Goal: Task Accomplishment & Management: Complete application form

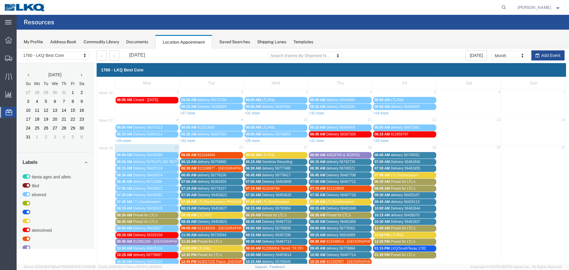
scroll to position [119, 0]
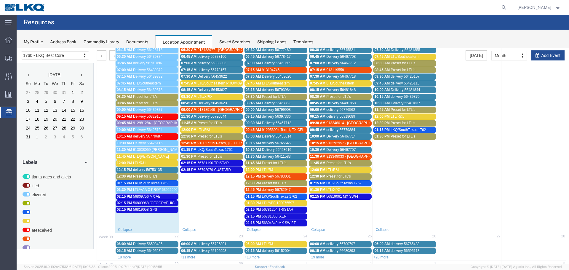
click at [150, 156] on div "11:45 AM LTL/SAIA" at bounding box center [147, 156] width 60 height 4
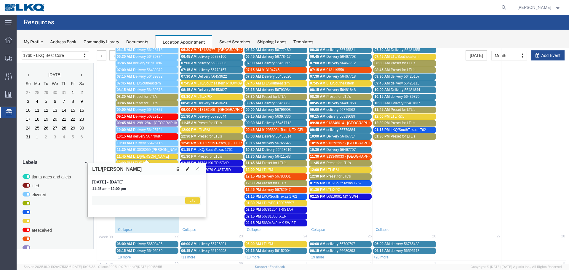
click at [185, 168] on button at bounding box center [187, 169] width 8 height 6
select select "1"
select select "25"
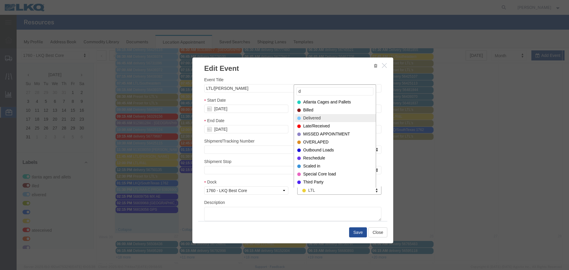
type input "d"
select select "40"
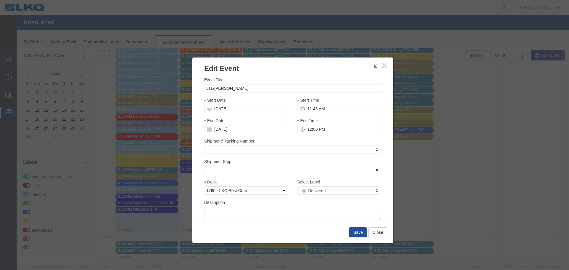
click at [349, 227] on div "Save Close" at bounding box center [292, 232] width 189 height 22
click at [354, 232] on button "Save" at bounding box center [358, 232] width 18 height 10
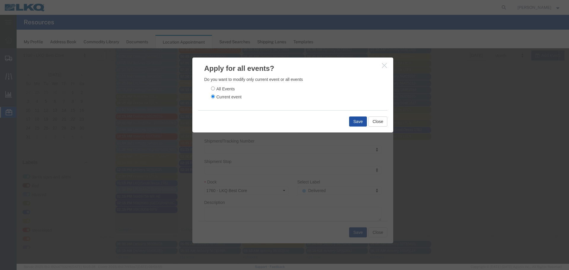
click at [350, 121] on button "Save" at bounding box center [358, 121] width 18 height 10
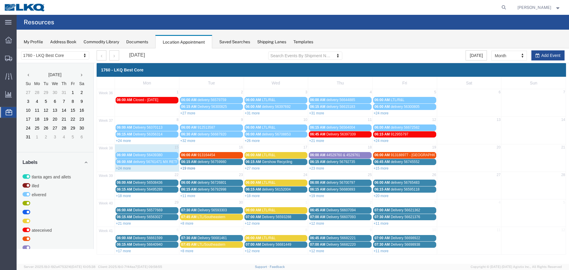
click at [188, 169] on link "+19 more" at bounding box center [187, 168] width 15 height 4
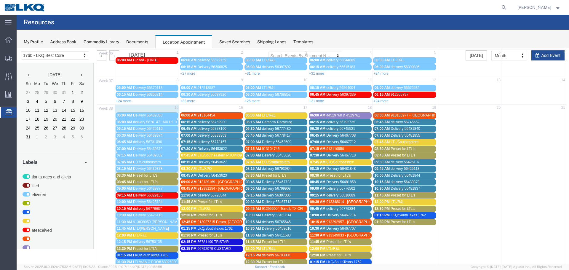
scroll to position [119, 0]
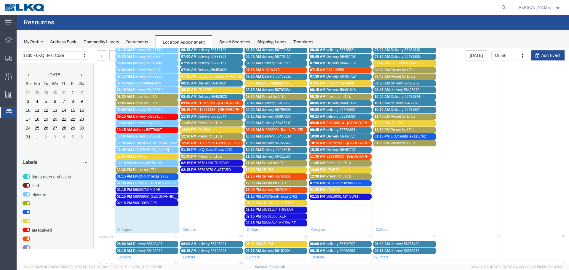
click at [139, 156] on span "LTL/R&L" at bounding box center [140, 156] width 14 height 4
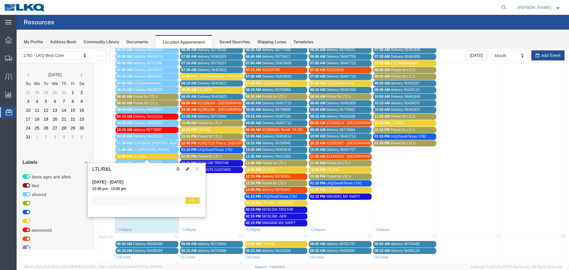
click at [187, 172] on div "LTL/R&L" at bounding box center [147, 169] width 118 height 12
click at [187, 169] on icon at bounding box center [188, 169] width 4 height 4
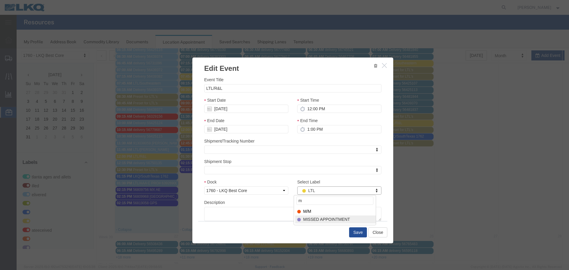
type input "m"
select select "100"
click at [359, 232] on button "Save" at bounding box center [358, 232] width 18 height 10
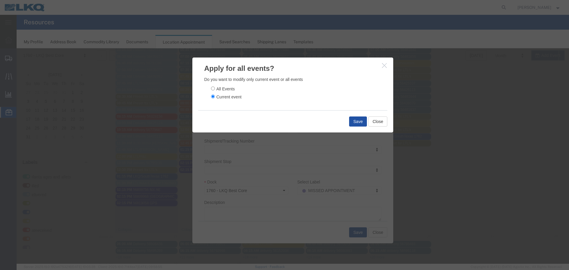
click at [357, 121] on button "Save" at bounding box center [358, 121] width 18 height 10
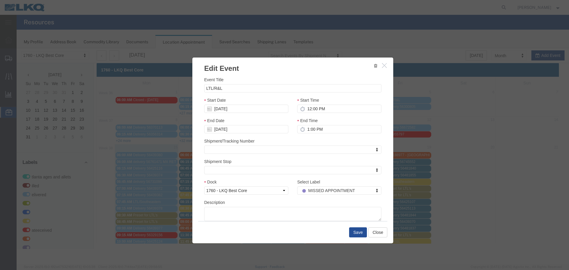
scroll to position [0, 0]
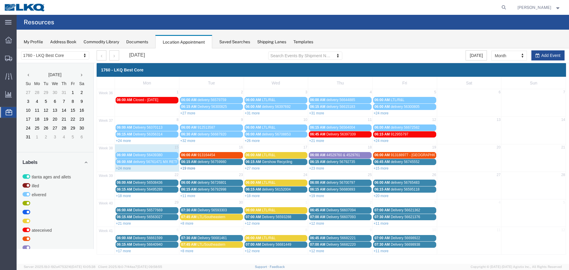
click at [194, 169] on link "+19 more" at bounding box center [187, 168] width 15 height 4
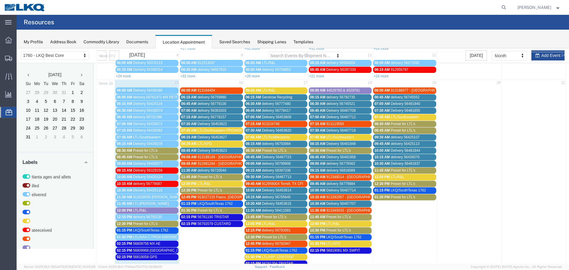
scroll to position [59, 0]
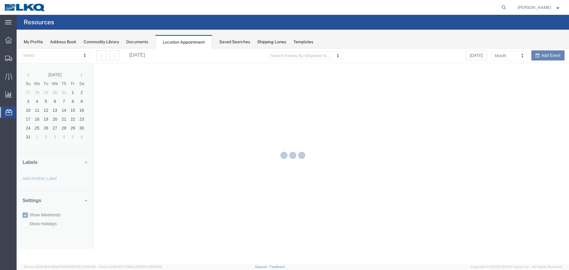
select select "27634"
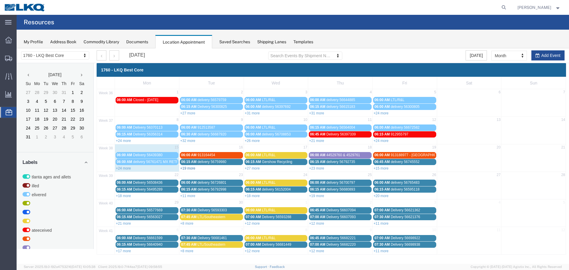
click at [186, 169] on link "+19 more" at bounding box center [187, 168] width 15 height 4
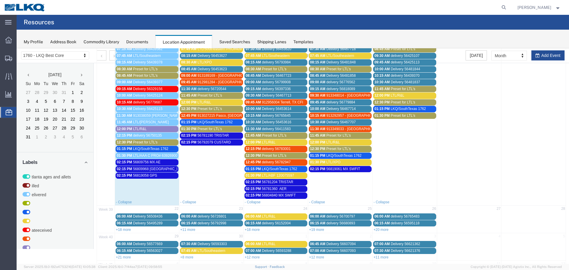
scroll to position [148, 0]
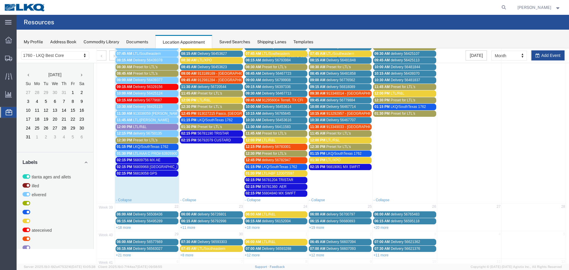
click at [212, 134] on span "56781190 TRISTAR" at bounding box center [212, 133] width 31 height 4
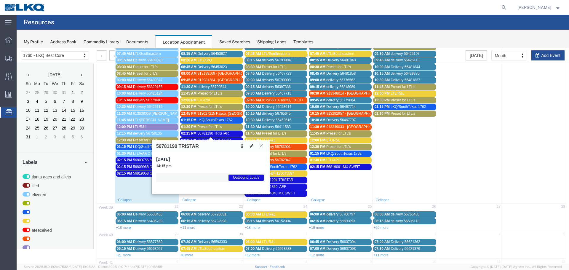
click at [168, 148] on h3 "56781190 TRISTAR" at bounding box center [177, 146] width 43 height 5
copy h3 "56781190"
click at [261, 147] on icon at bounding box center [261, 146] width 3 height 4
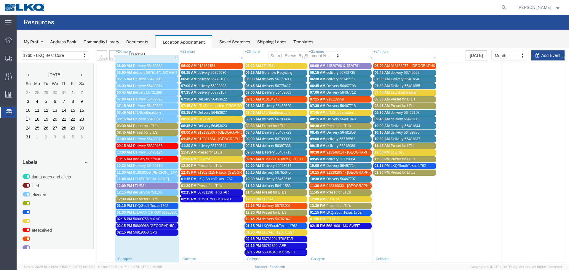
scroll to position [89, 0]
click at [537, 53] on td at bounding box center [533, 45] width 64 height 20
select select "1"
select select
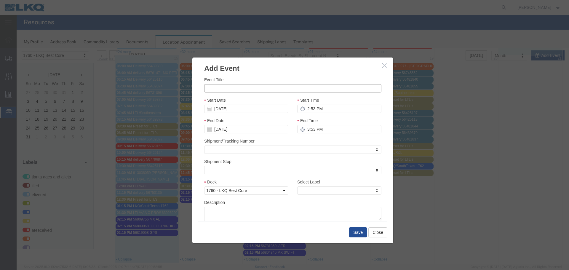
click at [269, 85] on input "Event Title" at bounding box center [292, 88] width 177 height 8
type input "56717623 MX SWIFT"
click at [275, 79] on div "Event Title 56717623 MX SWIFT" at bounding box center [292, 84] width 177 height 16
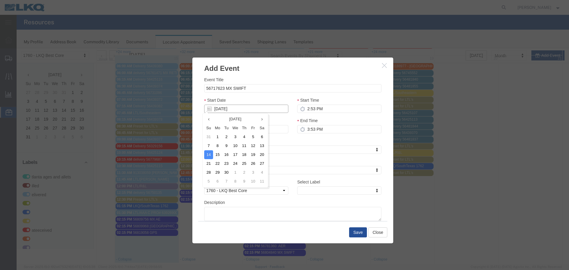
click at [231, 112] on input "[DATE]" at bounding box center [246, 109] width 84 height 8
click at [218, 156] on td "15" at bounding box center [217, 154] width 9 height 9
type input "[DATE]"
click at [313, 110] on input "2:53 PM" at bounding box center [339, 109] width 84 height 8
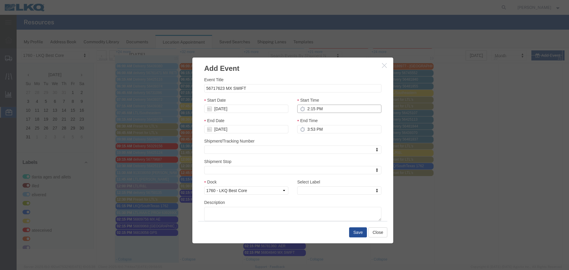
type input "2:15 PM"
click at [305, 131] on input "3:15 PM" at bounding box center [339, 129] width 84 height 8
type input "2:15 PM"
click at [303, 137] on div "End Time 2:15 PM" at bounding box center [339, 127] width 93 height 20
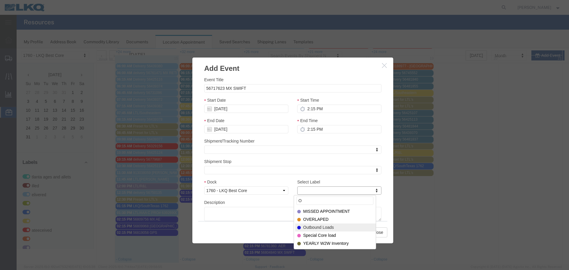
type input "O"
select select "80"
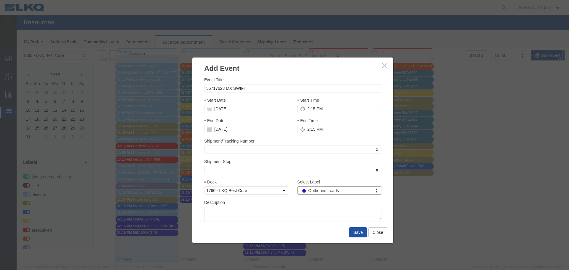
click at [364, 234] on button "Save" at bounding box center [358, 232] width 18 height 10
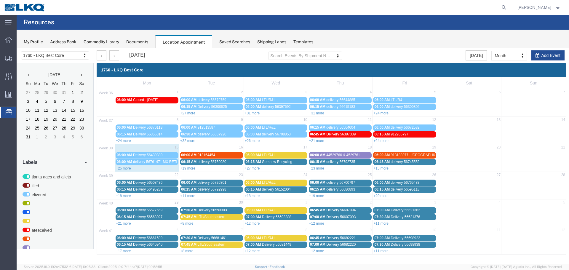
scroll to position [0, 0]
click at [185, 167] on link "+19 more" at bounding box center [187, 168] width 15 height 4
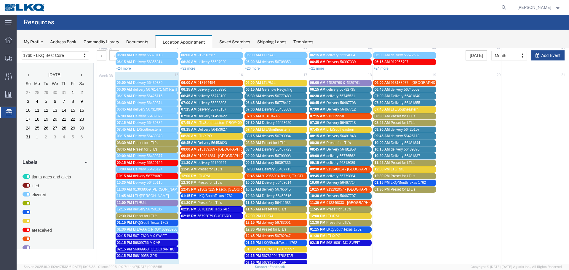
scroll to position [177, 0]
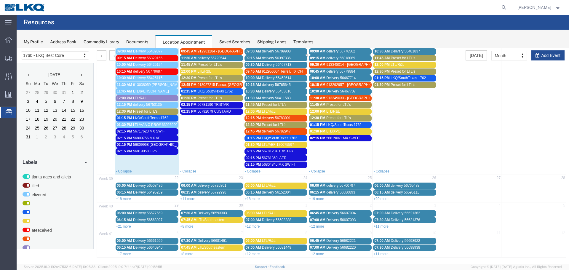
click at [148, 130] on span "56717623 MX SWIFT" at bounding box center [150, 131] width 34 height 4
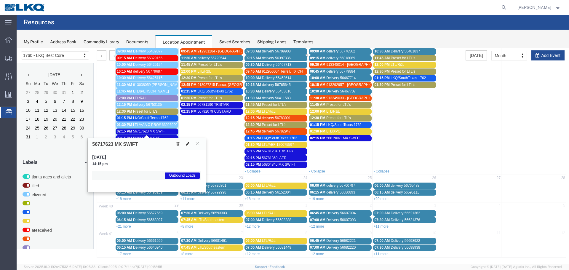
click at [188, 145] on icon at bounding box center [188, 144] width 4 height 4
select select "1"
select select "80"
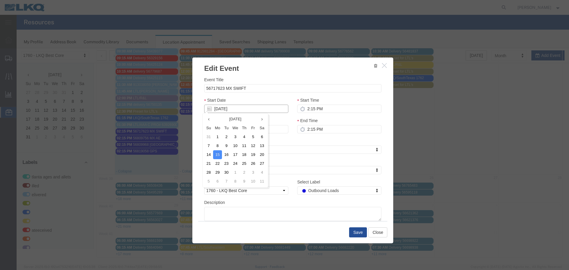
click at [223, 108] on input "[DATE]" at bounding box center [246, 109] width 84 height 8
click at [226, 152] on td "16" at bounding box center [226, 154] width 9 height 9
type input "09/16/2025"
click at [351, 233] on button "Save" at bounding box center [358, 232] width 18 height 10
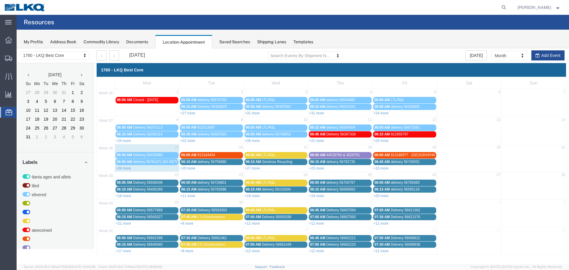
scroll to position [0, 0]
click at [191, 167] on link "+20 more" at bounding box center [187, 168] width 15 height 4
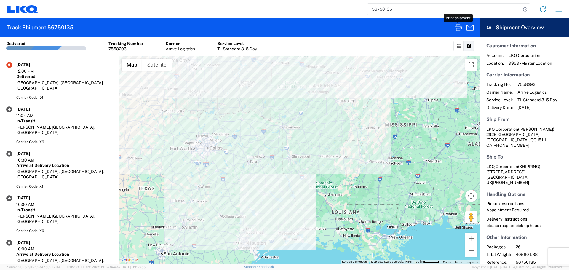
click at [383, 12] on input "56750135" at bounding box center [444, 9] width 154 height 11
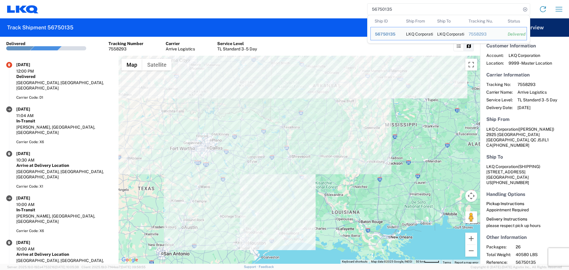
click at [383, 12] on input "56750135" at bounding box center [444, 9] width 154 height 11
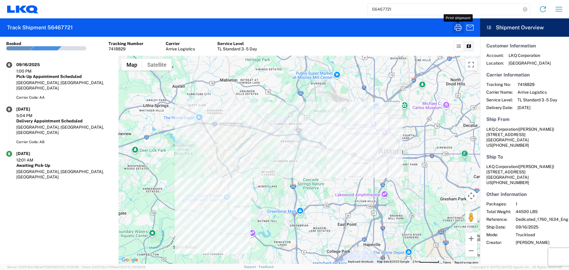
click at [456, 29] on icon "button" at bounding box center [458, 27] width 7 height 7
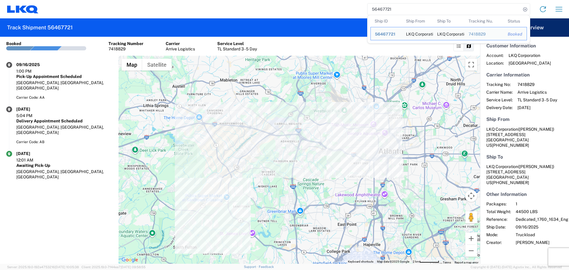
click at [375, 8] on input "56467721" at bounding box center [444, 9] width 154 height 11
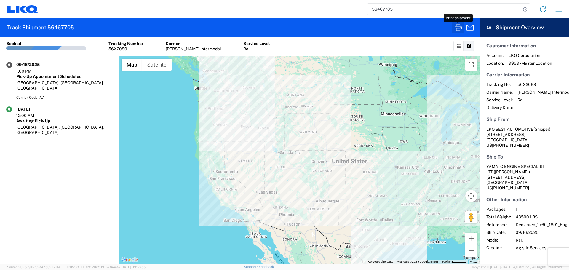
click at [458, 29] on icon "button" at bounding box center [457, 27] width 9 height 9
click at [387, 7] on input "56467705" at bounding box center [444, 9] width 154 height 11
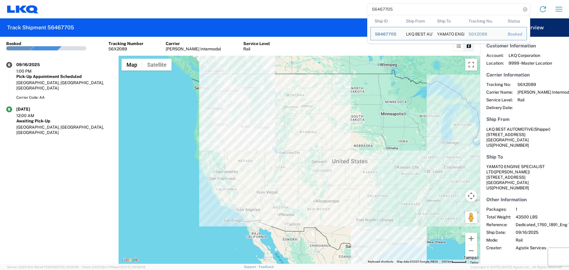
click at [387, 7] on input "56467705" at bounding box center [444, 9] width 154 height 11
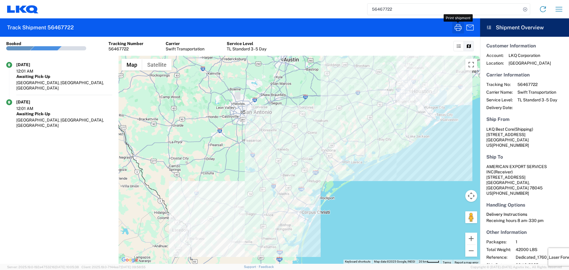
click at [461, 28] on icon "button" at bounding box center [457, 27] width 9 height 9
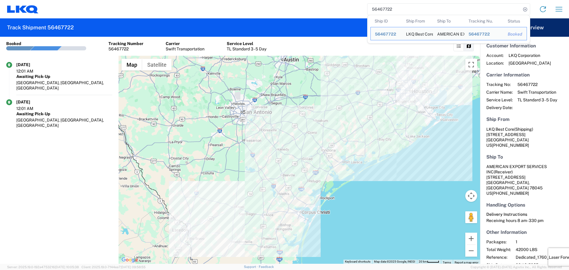
click at [375, 7] on input "56467722" at bounding box center [444, 9] width 154 height 11
drag, startPoint x: 375, startPoint y: 7, endPoint x: 394, endPoint y: 10, distance: 18.9
click at [378, 8] on input "56467722" at bounding box center [444, 9] width 154 height 11
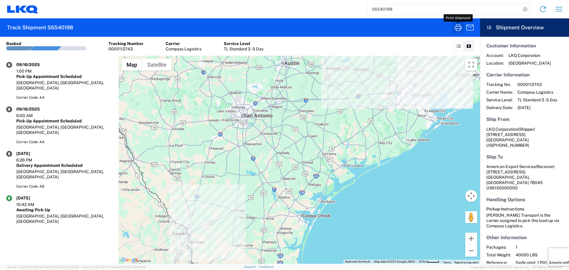
click at [455, 28] on icon "button" at bounding box center [457, 27] width 9 height 9
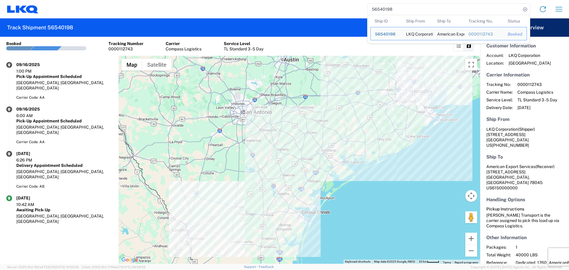
click at [384, 11] on input "56540198" at bounding box center [444, 9] width 154 height 11
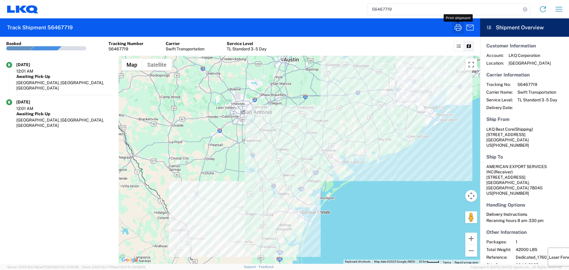
click at [458, 30] on icon "button" at bounding box center [457, 27] width 9 height 9
click at [390, 4] on input "56467719" at bounding box center [444, 9] width 154 height 11
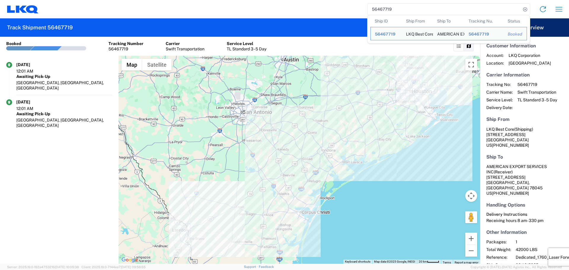
click at [390, 4] on input "56467719" at bounding box center [444, 9] width 154 height 11
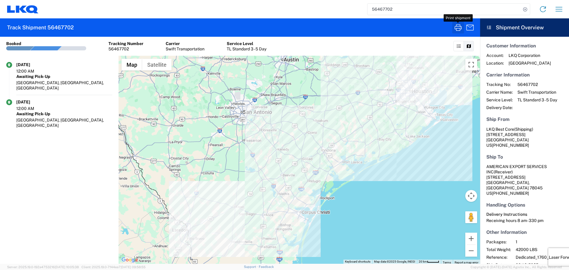
click at [455, 25] on icon "button" at bounding box center [457, 27] width 9 height 9
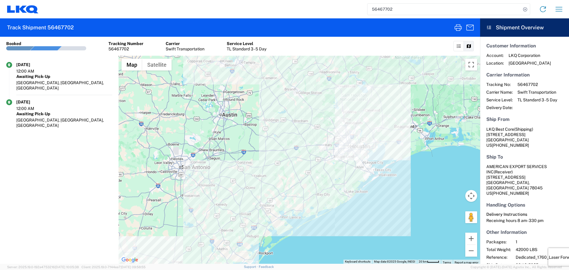
drag, startPoint x: 414, startPoint y: 107, endPoint x: 353, endPoint y: 163, distance: 83.5
click at [353, 163] on div at bounding box center [300, 160] width 362 height 208
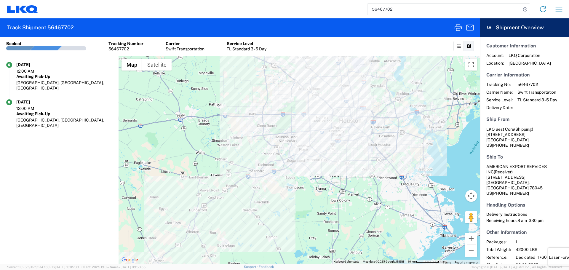
drag, startPoint x: 322, startPoint y: 133, endPoint x: 334, endPoint y: 159, distance: 29.0
click at [334, 159] on div at bounding box center [300, 160] width 362 height 208
click at [387, 7] on input "56467702" at bounding box center [444, 9] width 154 height 11
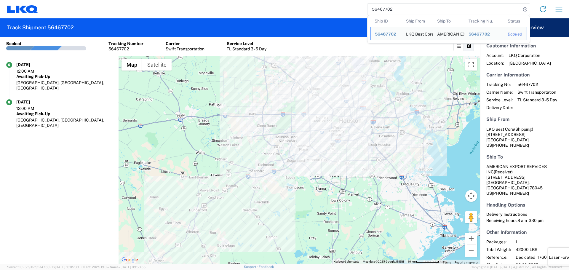
click at [387, 7] on input "56467702" at bounding box center [444, 9] width 154 height 11
paste input "781190"
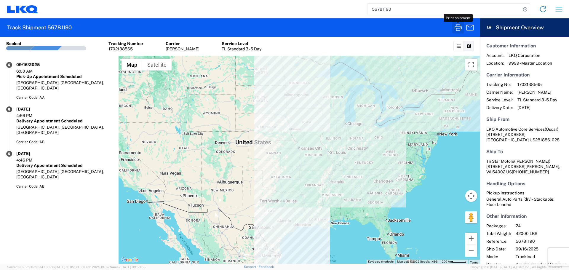
click at [461, 29] on icon "button" at bounding box center [458, 27] width 7 height 7
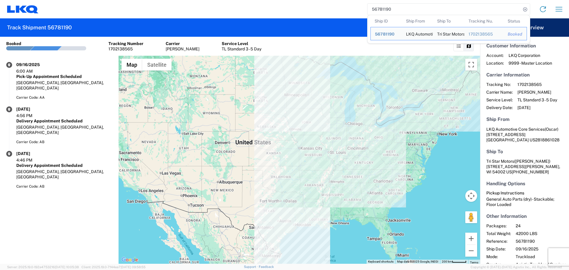
click at [389, 12] on input "56781190" at bounding box center [444, 9] width 154 height 11
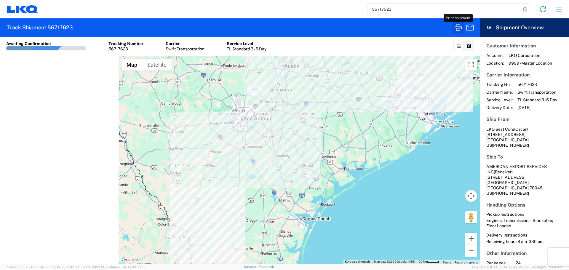
click at [460, 31] on icon "button" at bounding box center [458, 27] width 7 height 7
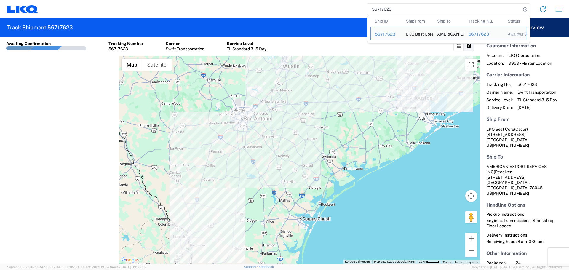
click at [372, 10] on input "56717623" at bounding box center [444, 9] width 154 height 11
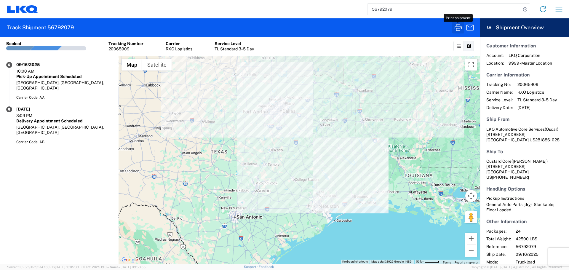
click at [456, 26] on icon "button" at bounding box center [458, 27] width 7 height 7
click at [381, 6] on input "56792079" at bounding box center [444, 9] width 154 height 11
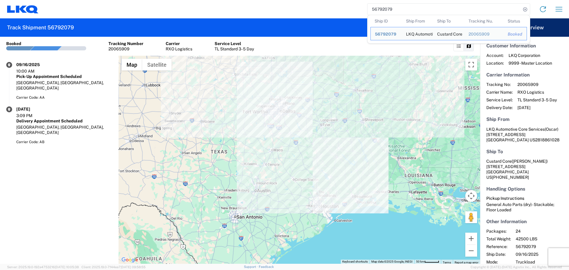
click at [381, 6] on input "56792079" at bounding box center [444, 9] width 154 height 11
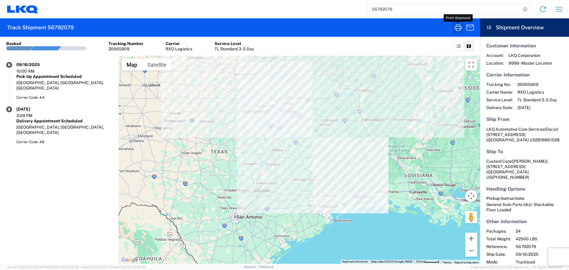
click at [461, 28] on icon "button" at bounding box center [457, 27] width 9 height 9
click at [461, 30] on icon "button" at bounding box center [457, 27] width 9 height 9
click at [385, 9] on input "56792079" at bounding box center [444, 9] width 154 height 11
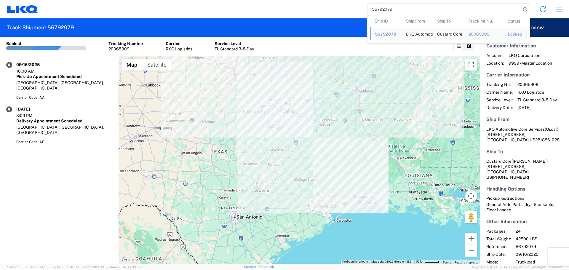
click at [385, 9] on input "56792079" at bounding box center [444, 9] width 154 height 11
paste input "81190"
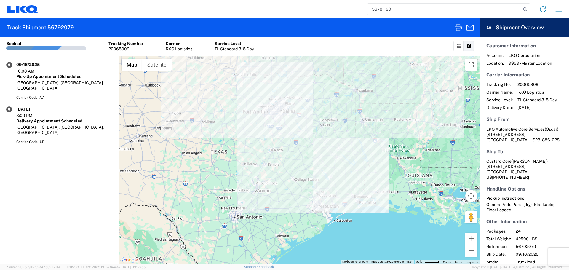
type input "56781190"
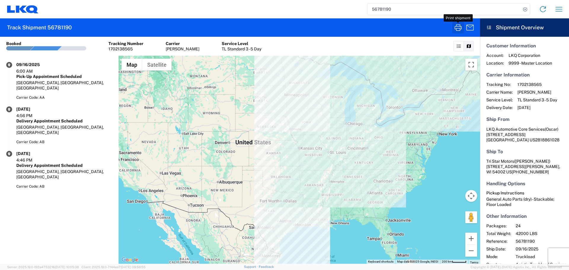
click at [456, 28] on icon "button" at bounding box center [457, 27] width 9 height 9
click at [549, 8] on div "56781190 Home Shipment request Shipment tracking" at bounding box center [303, 9] width 528 height 14
click at [554, 7] on icon "button" at bounding box center [558, 8] width 9 height 9
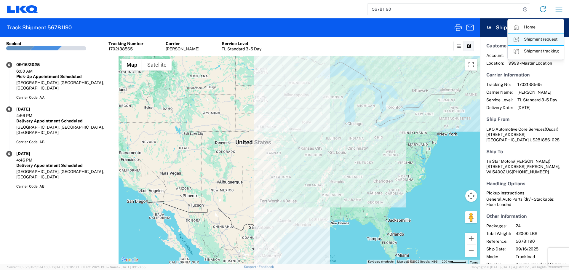
click at [544, 38] on link "Shipment request" at bounding box center [536, 39] width 56 height 12
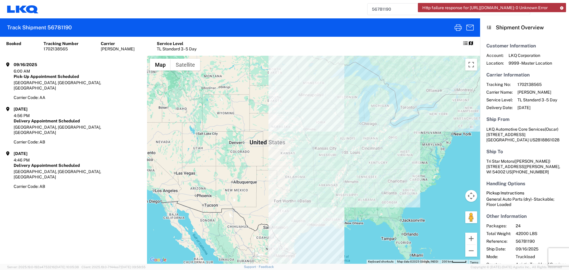
click at [562, 7] on icon at bounding box center [561, 7] width 4 height 3
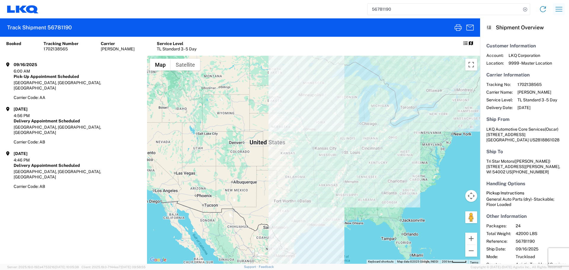
click at [555, 7] on icon "button" at bounding box center [558, 8] width 9 height 9
click at [529, 38] on link "Shipment request" at bounding box center [536, 39] width 56 height 12
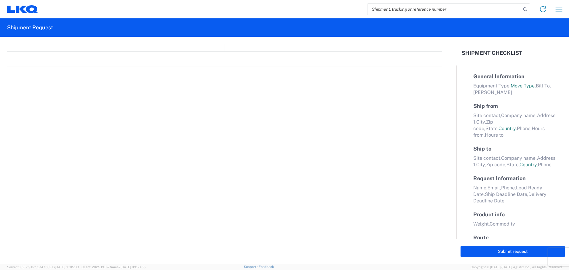
select select "FULL"
select select "LBS"
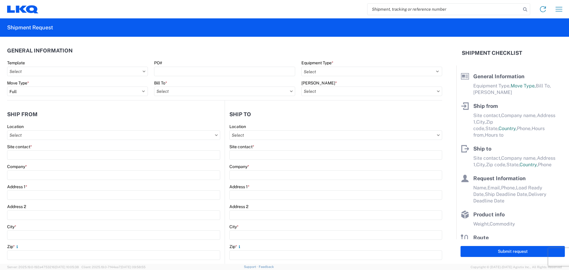
click at [393, 7] on input "search" at bounding box center [444, 9] width 154 height 11
paste input "55419558"
type input "55419558"
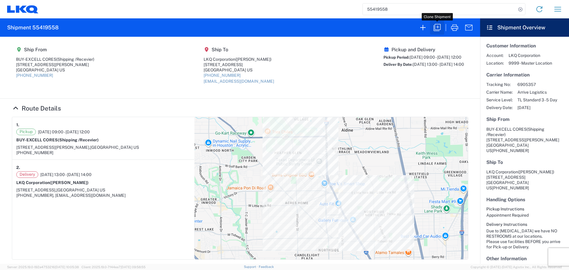
click at [434, 33] on button "button" at bounding box center [437, 27] width 14 height 14
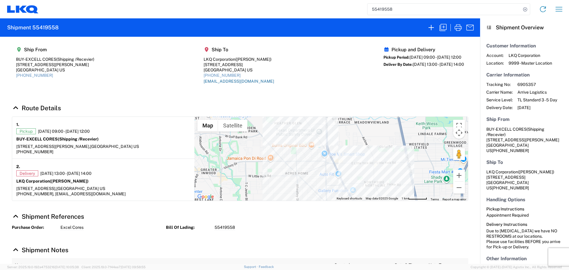
select select "STDV"
select select "PARTIAL_TL"
select select "[GEOGRAPHIC_DATA]"
select select "US"
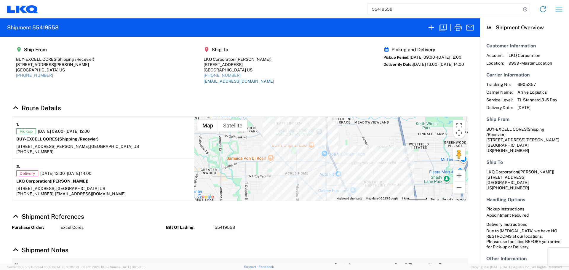
select select "LBS"
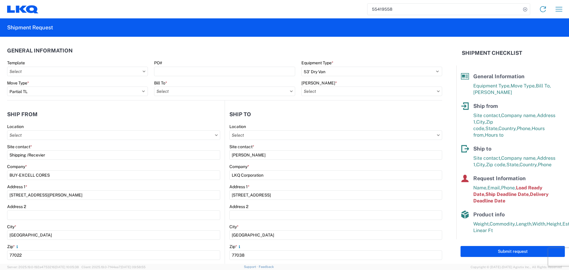
type input "1760 - LKQ Best Core"
type input "1760-6300-66000-0000 - 1760 Freight Out"
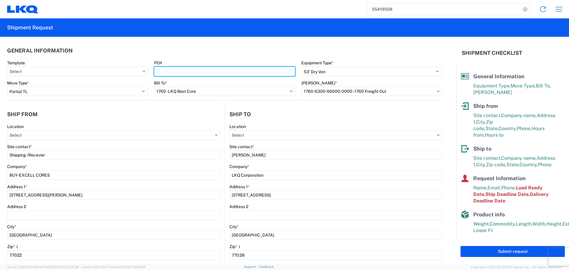
click at [177, 71] on input "PO#" at bounding box center [224, 71] width 141 height 9
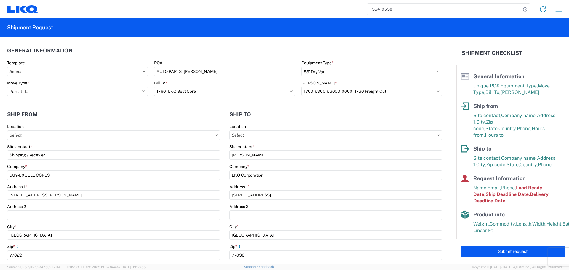
click at [195, 59] on agx-form-section "General Information Template PO# AUTO PARTS - [PERSON_NAME] Equipment Type * Se…" at bounding box center [224, 72] width 435 height 56
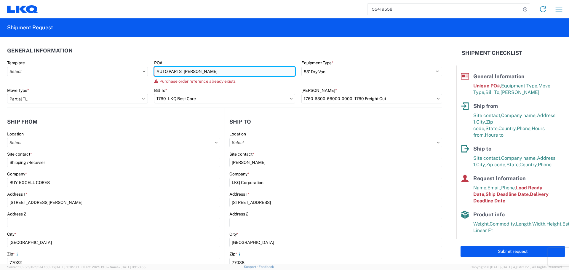
click at [182, 71] on input "AUTO PARTS - [PERSON_NAME]" at bounding box center [224, 71] width 141 height 9
click at [184, 71] on input "AUTO PARTS - [PERSON_NAME]" at bounding box center [224, 71] width 141 height 9
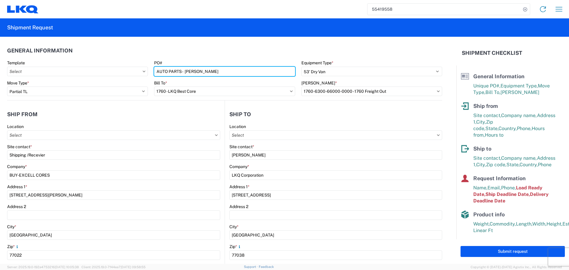
type input "AUTO PARTS - [PERSON_NAME]"
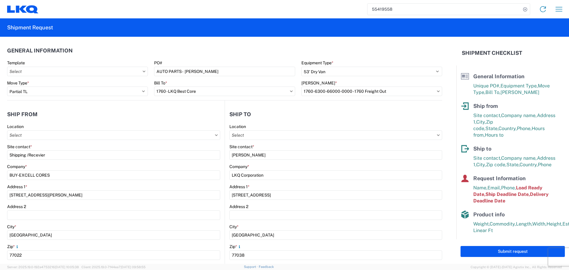
click at [210, 42] on agx-general-info "General Information Template PO# AUTO PARTS - [PERSON_NAME] Equipment Type * Se…" at bounding box center [224, 69] width 435 height 64
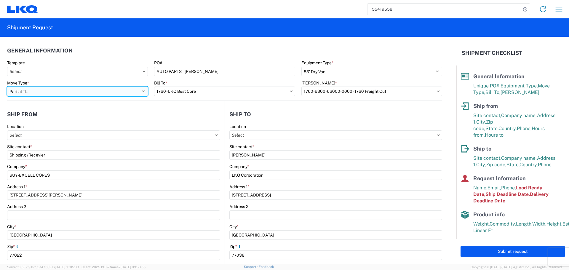
drag, startPoint x: 143, startPoint y: 92, endPoint x: 138, endPoint y: 94, distance: 5.2
click at [143, 92] on select "Select Full Partial TL" at bounding box center [77, 91] width 141 height 9
select select "FULL"
click at [7, 87] on select "Select Full Partial TL" at bounding box center [77, 91] width 141 height 9
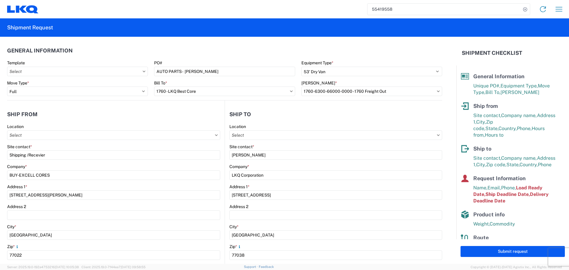
click at [76, 102] on agx-shipment-stop-widget-v2 "Ship from Location Site contact * Shipping /Recevier Company * BUY-EXCELL CORES…" at bounding box center [116, 229] width 218 height 258
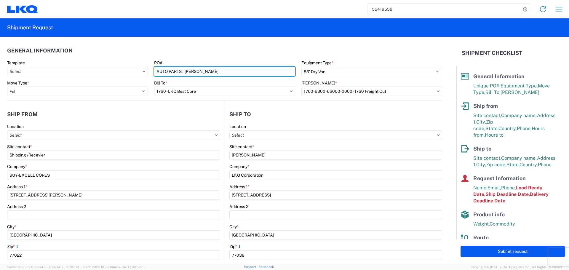
click at [185, 71] on input "AUTO PARTS - [PERSON_NAME]" at bounding box center [224, 71] width 141 height 9
type input "Inbound Auto Parts - [PERSON_NAME]"
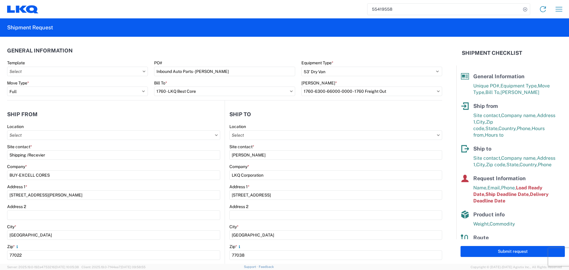
click at [256, 58] on agx-form-section "General Information Template PO# Inbound Auto Parts - [PERSON_NAME] Equipment T…" at bounding box center [224, 72] width 435 height 56
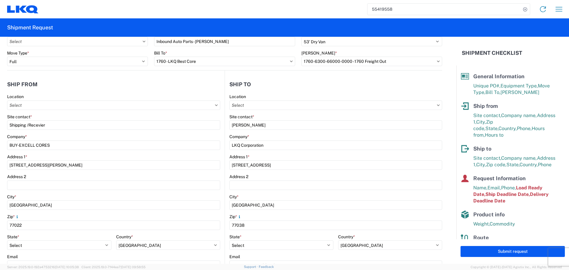
scroll to position [30, 0]
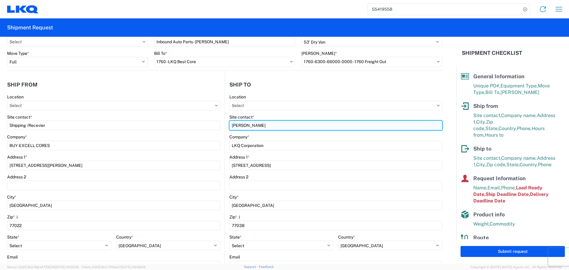
click at [249, 123] on input "[PERSON_NAME]" at bounding box center [335, 125] width 213 height 9
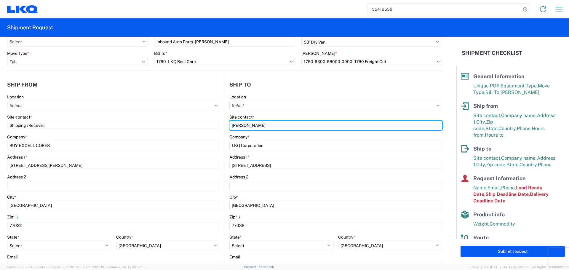
click at [249, 124] on input "[PERSON_NAME]" at bounding box center [335, 125] width 213 height 9
type input "Oscar"
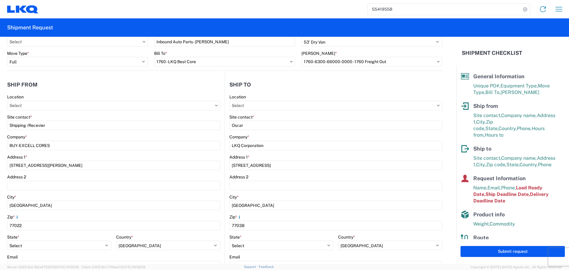
click at [275, 81] on header "Ship to" at bounding box center [333, 84] width 217 height 13
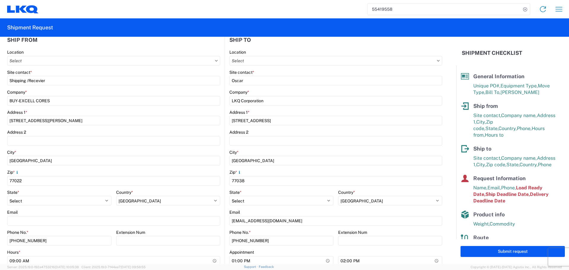
scroll to position [89, 0]
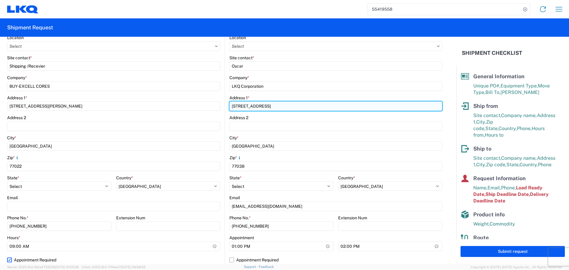
click at [242, 106] on input "[STREET_ADDRESS]" at bounding box center [335, 105] width 213 height 9
type input "[STREET_ADDRESS]"
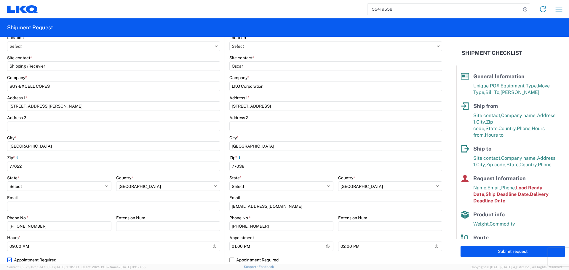
click at [291, 98] on div "Address 1 *" at bounding box center [335, 97] width 213 height 5
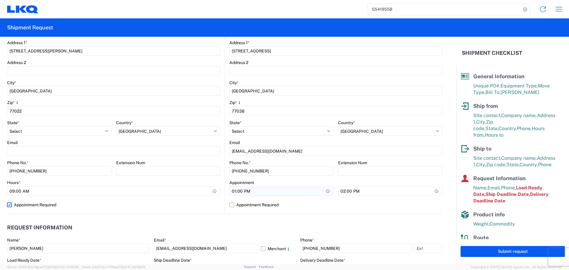
scroll to position [148, 0]
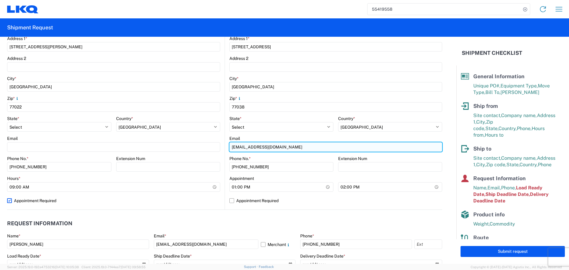
click at [244, 145] on input "[EMAIL_ADDRESS][DOMAIN_NAME]" at bounding box center [335, 146] width 213 height 9
type input "[EMAIL_ADDRESS][DOMAIN_NAME]"
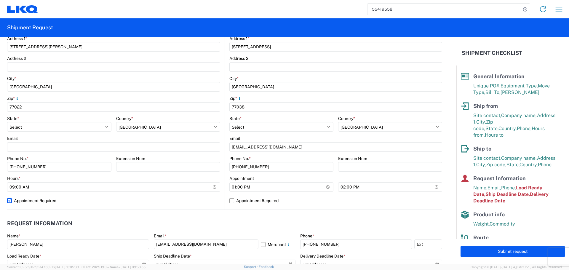
click at [304, 180] on div "Appointment" at bounding box center [281, 178] width 104 height 5
click at [327, 189] on input "13:00:00" at bounding box center [281, 186] width 104 height 9
type input "06:00"
click at [436, 188] on input "14:00:00" at bounding box center [390, 186] width 104 height 9
click at [432, 188] on input "14:00:00" at bounding box center [390, 186] width 104 height 9
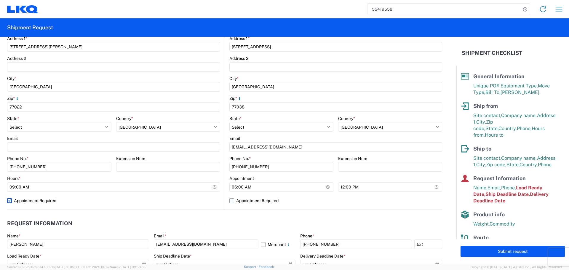
type input "12:00"
click at [400, 200] on label "Appointment Required" at bounding box center [335, 200] width 213 height 9
click at [0, 0] on input "Appointment Required" at bounding box center [0, 0] width 0 height 0
select select "US"
click at [405, 203] on label "Appointment Required" at bounding box center [335, 200] width 213 height 9
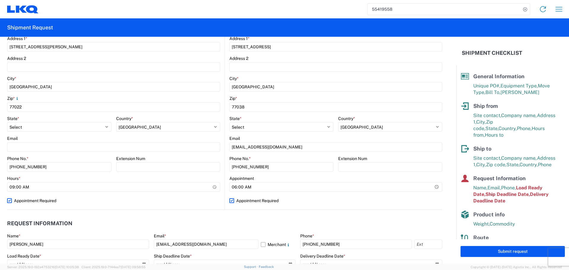
click at [0, 0] on input "Appointment Required" at bounding box center [0, 0] width 0 height 0
select select "US"
click at [431, 188] on input "12:00" at bounding box center [390, 186] width 104 height 9
click at [394, 203] on label "Appointment Required" at bounding box center [335, 200] width 213 height 9
click at [0, 0] on input "Appointment Required" at bounding box center [0, 0] width 0 height 0
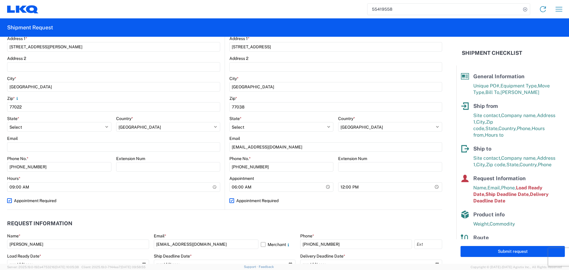
select select "US"
click at [300, 202] on label "Appointment Required" at bounding box center [335, 200] width 213 height 9
click at [0, 0] on input "Appointment Required" at bounding box center [0, 0] width 0 height 0
select select "US"
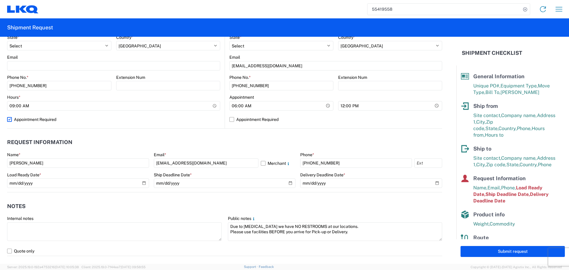
scroll to position [237, 0]
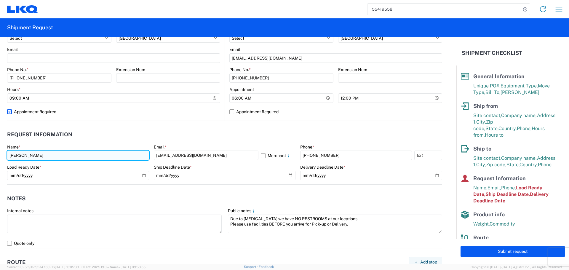
click at [37, 156] on input "[PERSON_NAME]" at bounding box center [78, 155] width 142 height 9
type input "Oscar"
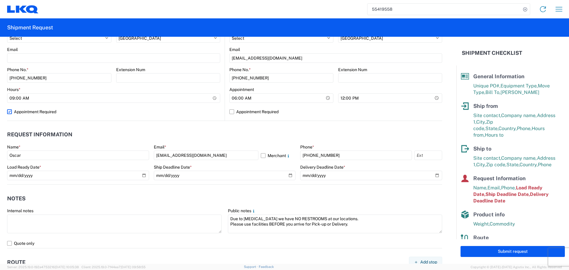
click at [95, 130] on header "Request Information" at bounding box center [224, 134] width 435 height 13
click at [172, 155] on input "[EMAIL_ADDRESS][DOMAIN_NAME]" at bounding box center [206, 155] width 105 height 9
type input "[EMAIL_ADDRESS][DOMAIN_NAME]"
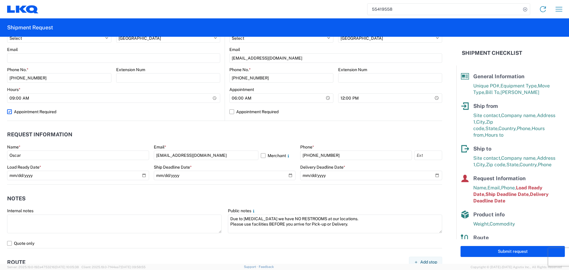
click at [243, 143] on agx-form-section "Request Information Name * [PERSON_NAME] * [EMAIL_ADDRESS][DOMAIN_NAME] Merchan…" at bounding box center [224, 156] width 435 height 56
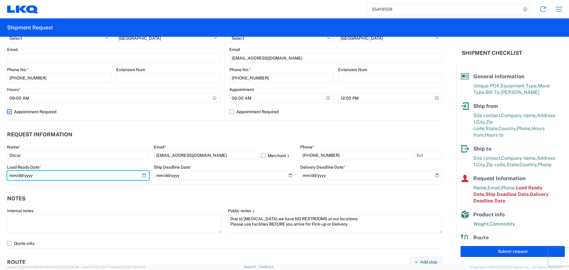
click at [145, 175] on input "[DATE]" at bounding box center [78, 175] width 142 height 9
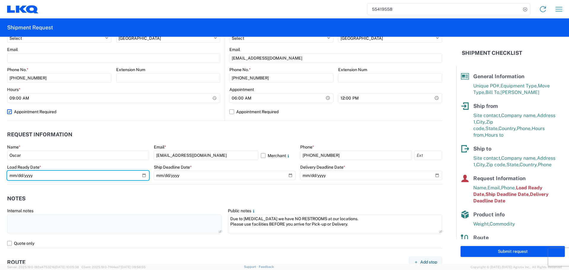
type input "[DATE]"
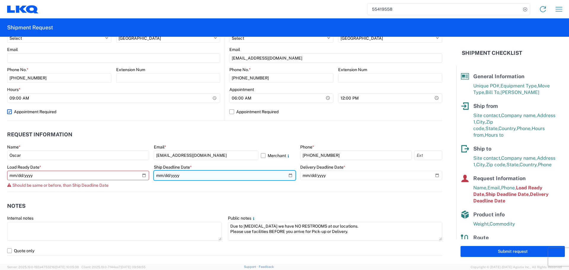
click at [288, 175] on input "[DATE]" at bounding box center [225, 175] width 142 height 9
type input "[DATE]"
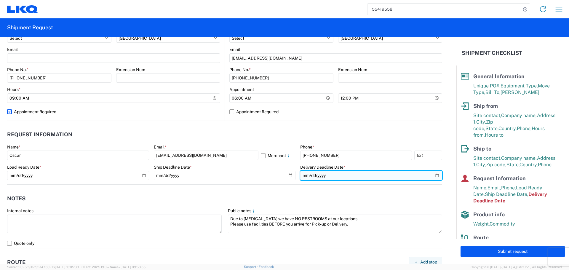
click at [433, 175] on input "[DATE]" at bounding box center [371, 175] width 142 height 9
type input "[DATE]"
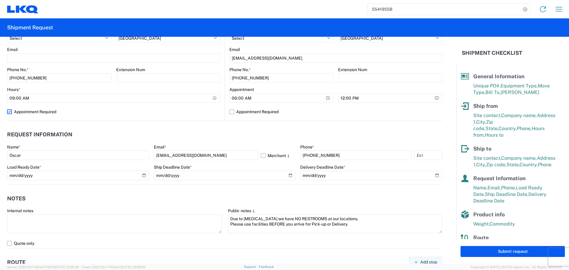
click at [243, 197] on header "Notes" at bounding box center [224, 198] width 435 height 13
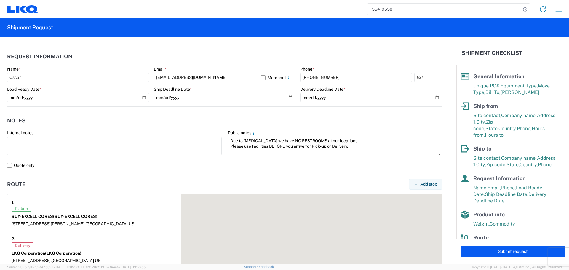
scroll to position [326, 0]
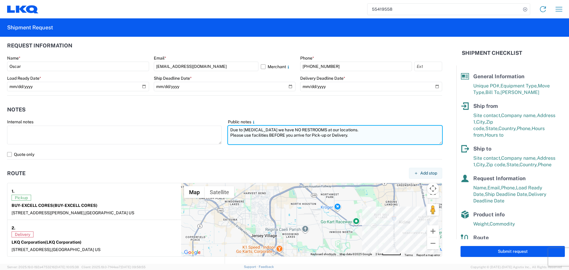
drag, startPoint x: 352, startPoint y: 138, endPoint x: 229, endPoint y: 131, distance: 123.2
click at [229, 131] on textarea "Due to [MEDICAL_DATA] we have NO RESTROOMS at our locations. Please use facilit…" at bounding box center [335, 135] width 215 height 19
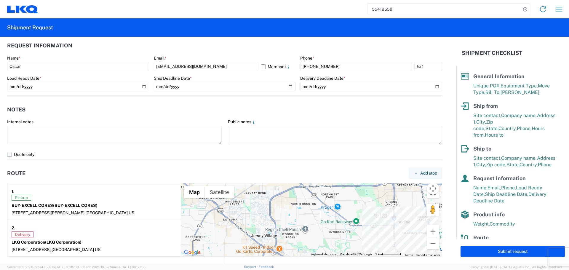
click at [239, 156] on label "Quote only" at bounding box center [224, 154] width 435 height 9
click at [0, 0] on input "Quote only" at bounding box center [0, 0] width 0 height 0
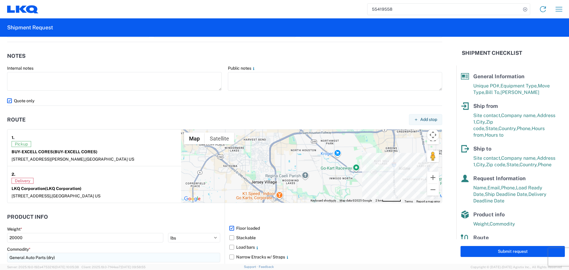
scroll to position [474, 0]
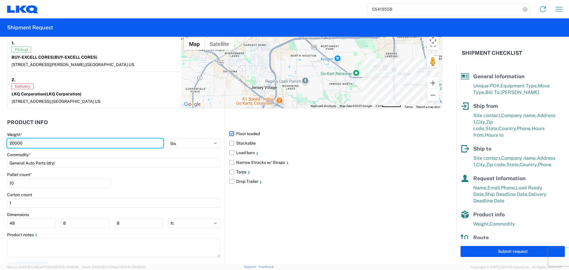
click at [9, 141] on input "20000" at bounding box center [85, 142] width 156 height 9
click at [33, 145] on input "14" at bounding box center [85, 142] width 156 height 9
type input "1"
type input "40000"
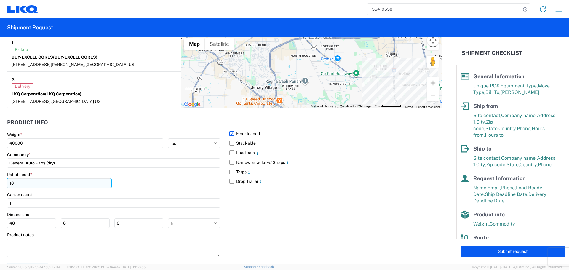
click at [17, 180] on input "10" at bounding box center [59, 182] width 104 height 9
type input "1"
type input "14"
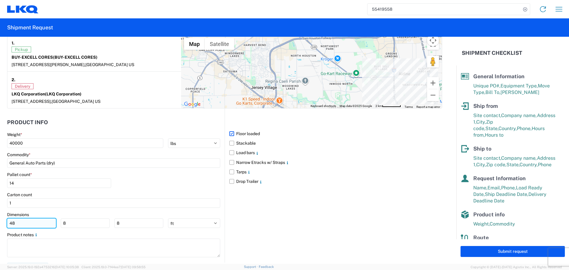
click at [44, 226] on input "48" at bounding box center [31, 222] width 49 height 9
type input "40"
click at [82, 226] on input "8" at bounding box center [85, 222] width 49 height 9
type input "40"
click at [127, 223] on input "8" at bounding box center [138, 222] width 49 height 9
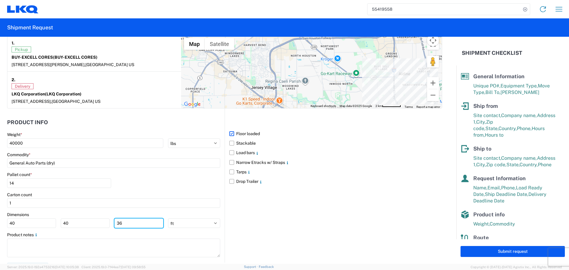
type input "36"
click at [160, 178] on div "Pallet count * 14" at bounding box center [113, 182] width 213 height 20
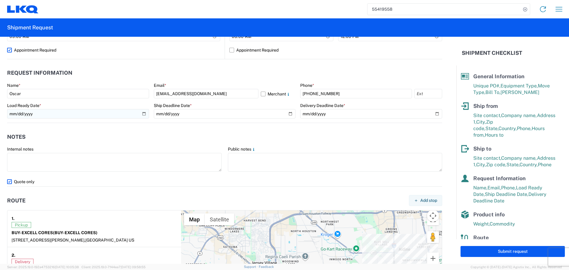
scroll to position [237, 0]
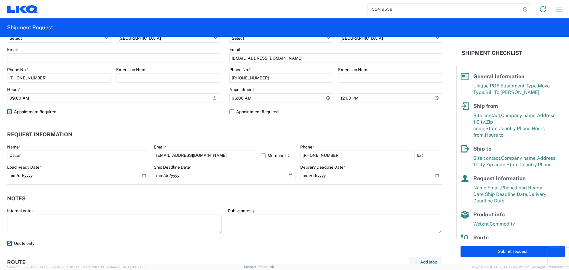
click at [12, 243] on label "Quote only" at bounding box center [224, 243] width 435 height 9
click at [0, 0] on input "Quote only" at bounding box center [0, 0] width 0 height 0
click at [164, 197] on header "Notes" at bounding box center [224, 198] width 435 height 13
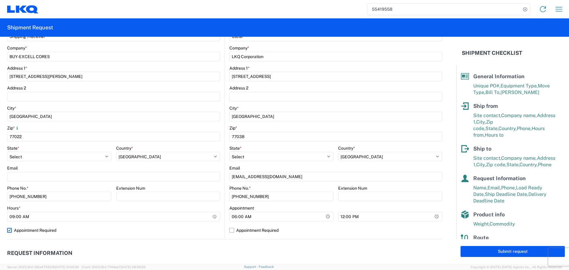
click at [12, 231] on label "Appointment Required" at bounding box center [113, 230] width 213 height 9
click at [0, 0] on input "Appointment Required" at bounding box center [0, 0] width 0 height 0
select select "US"
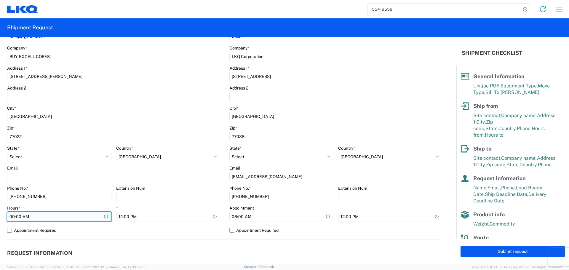
click at [105, 217] on input "09:00:00" at bounding box center [59, 216] width 104 height 9
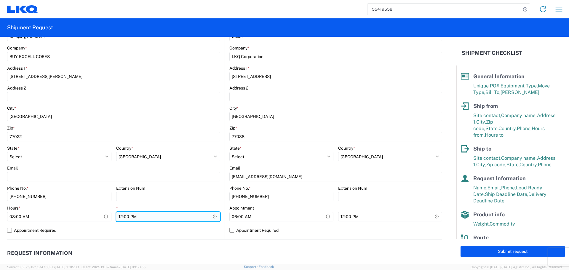
type input "08:00"
click at [168, 218] on input "12:00:00" at bounding box center [168, 216] width 104 height 9
click at [210, 218] on input "12:00:00" at bounding box center [168, 216] width 104 height 9
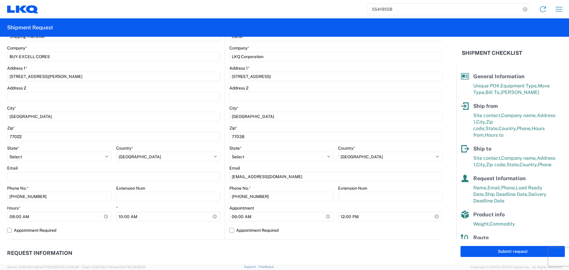
type input "10:00"
click at [169, 228] on label "Appointment Required" at bounding box center [113, 230] width 213 height 9
click at [0, 0] on input "Appointment Required" at bounding box center [0, 0] width 0 height 0
select select "US"
click at [169, 228] on label "Appointment Required" at bounding box center [113, 230] width 213 height 9
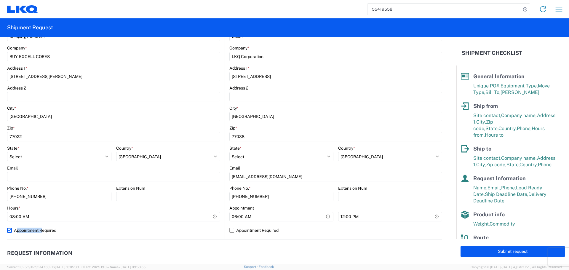
click at [0, 0] on input "Appointment Required" at bounding box center [0, 0] width 0 height 0
select select "US"
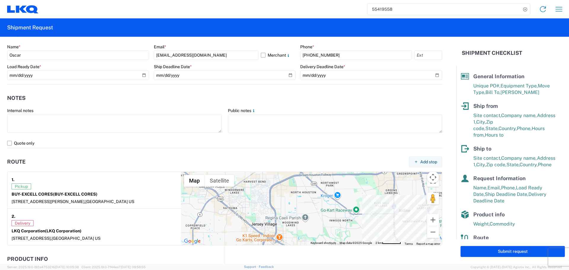
scroll to position [276, 0]
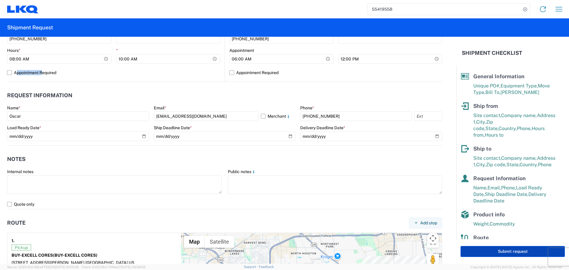
click at [518, 254] on button "Submit request" at bounding box center [513, 251] width 104 height 11
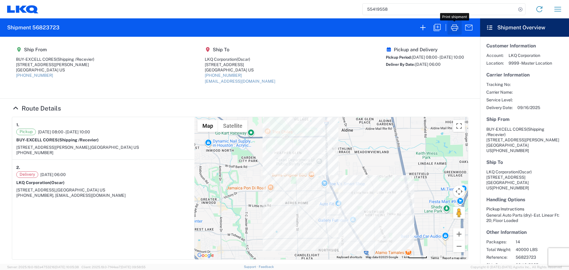
click at [452, 28] on icon "button" at bounding box center [454, 27] width 9 height 9
